Goal: Entertainment & Leisure: Consume media (video, audio)

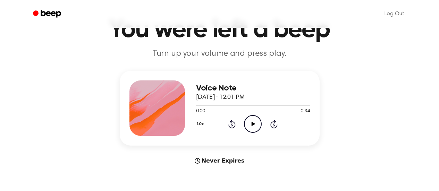
scroll to position [38, 0]
click at [252, 123] on icon at bounding box center [253, 124] width 4 height 5
click at [292, 181] on main "You were left a beep Turn up your volume and press play. Voice Note [DATE] · 12…" at bounding box center [219, 169] width 439 height 414
click at [254, 123] on icon at bounding box center [252, 124] width 3 height 5
click at [252, 121] on icon "Play Audio" at bounding box center [253, 124] width 18 height 18
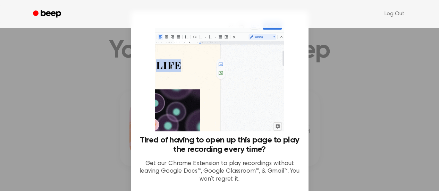
scroll to position [0, 0]
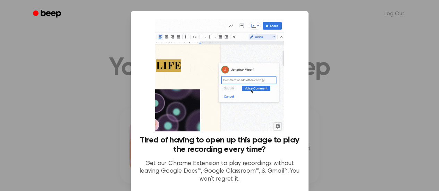
click at [318, 24] on div "Log Out" at bounding box center [219, 14] width 383 height 28
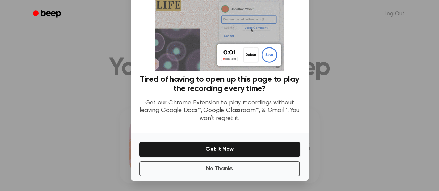
scroll to position [61, 0]
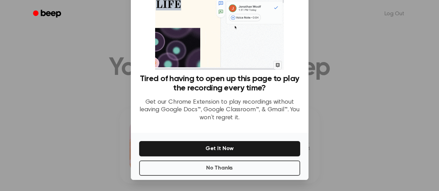
click at [262, 167] on button "No Thanks" at bounding box center [219, 168] width 161 height 15
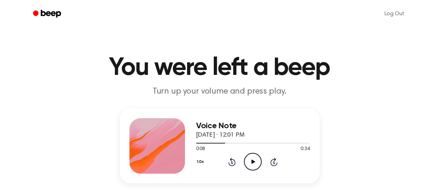
click at [252, 155] on icon "Play Audio" at bounding box center [253, 162] width 18 height 18
click at [232, 163] on icon "Rewind 5 seconds" at bounding box center [232, 161] width 8 height 9
click at [231, 159] on icon at bounding box center [231, 162] width 7 height 8
click at [231, 162] on icon "Rewind 5 seconds" at bounding box center [232, 161] width 8 height 9
click at [253, 162] on icon at bounding box center [252, 161] width 3 height 5
